Goal: Find specific page/section: Find specific page/section

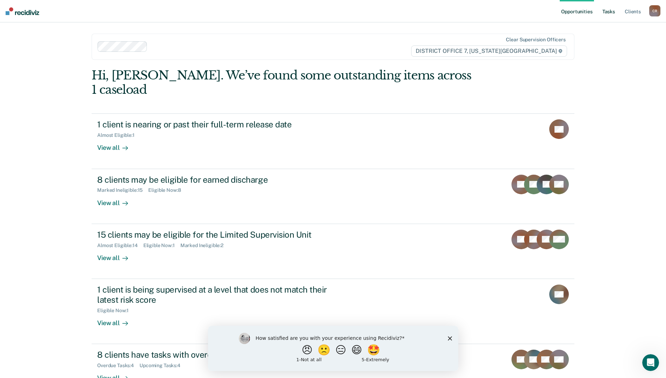
click at [609, 10] on link "Tasks" at bounding box center [608, 11] width 15 height 22
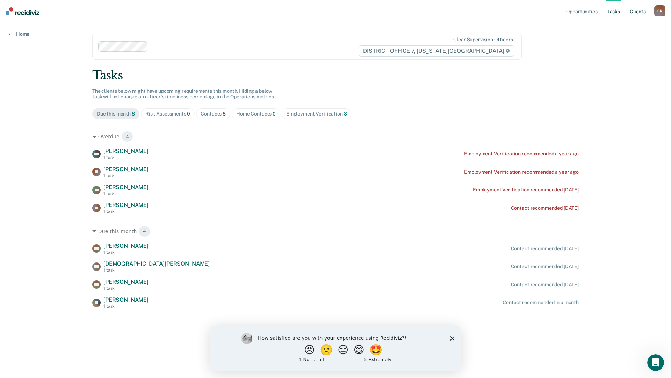
click at [641, 10] on link "Client s" at bounding box center [638, 11] width 19 height 22
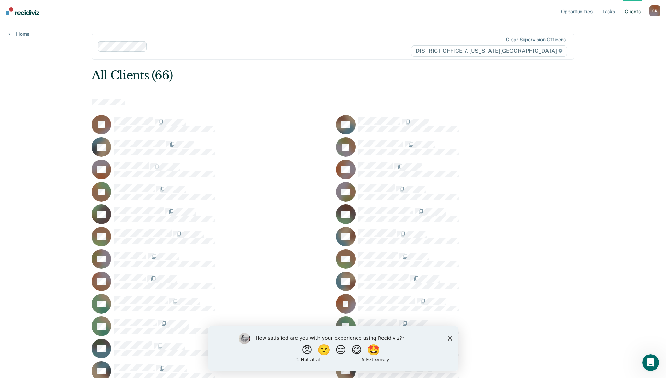
drag, startPoint x: 448, startPoint y: 337, endPoint x: 656, endPoint y: 661, distance: 384.9
click at [448, 337] on icon "Close survey" at bounding box center [450, 338] width 4 height 4
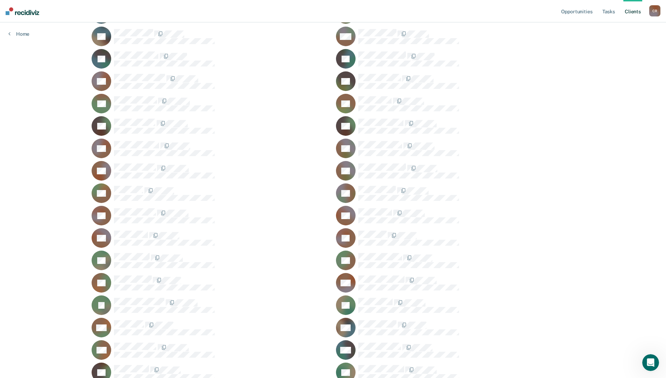
scroll to position [472, 0]
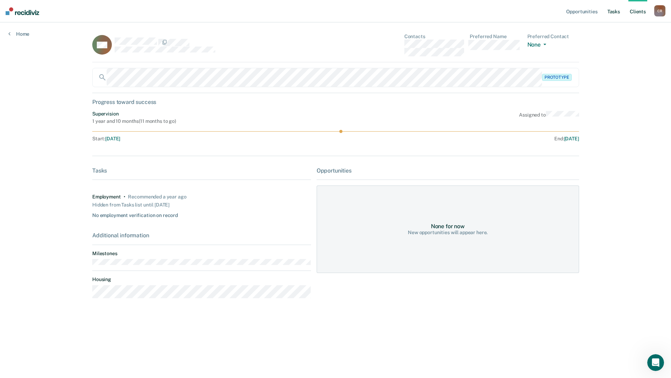
click at [615, 11] on link "Tasks" at bounding box center [613, 11] width 15 height 22
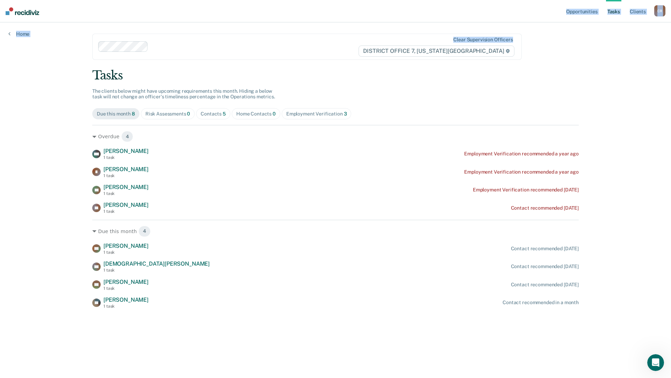
drag, startPoint x: 525, startPoint y: 16, endPoint x: 525, endPoint y: 28, distance: 11.9
click at [525, 28] on div "Opportunities Tasks Client s [PERSON_NAME] Profile How it works Log Out Home Cl…" at bounding box center [335, 189] width 671 height 378
click at [400, 5] on nav "Opportunities Tasks Client s [PERSON_NAME] Profile How it works Log Out" at bounding box center [335, 11] width 671 height 22
drag, startPoint x: 398, startPoint y: 1, endPoint x: 400, endPoint y: 20, distance: 19.4
click at [400, 20] on nav "Opportunities Tasks Client s [PERSON_NAME] Profile How it works Log Out" at bounding box center [335, 11] width 671 height 22
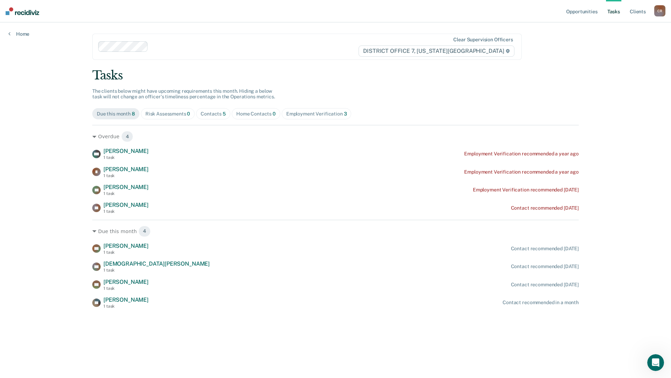
click at [398, 10] on nav "Opportunities Tasks Client s [PERSON_NAME] Profile How it works Log Out" at bounding box center [335, 11] width 671 height 22
drag, startPoint x: 394, startPoint y: 6, endPoint x: 396, endPoint y: 25, distance: 18.9
click at [396, 25] on div "Opportunities Tasks Client s [PERSON_NAME] Profile How it works Log Out Home Cl…" at bounding box center [335, 189] width 671 height 378
click at [376, 79] on div "Tasks" at bounding box center [335, 75] width 487 height 14
click at [319, 55] on div "Clear supervision officers DISTRICT OFFICE 7, [US_STATE][GEOGRAPHIC_DATA]" at bounding box center [307, 47] width 430 height 26
